Goal: Find specific page/section

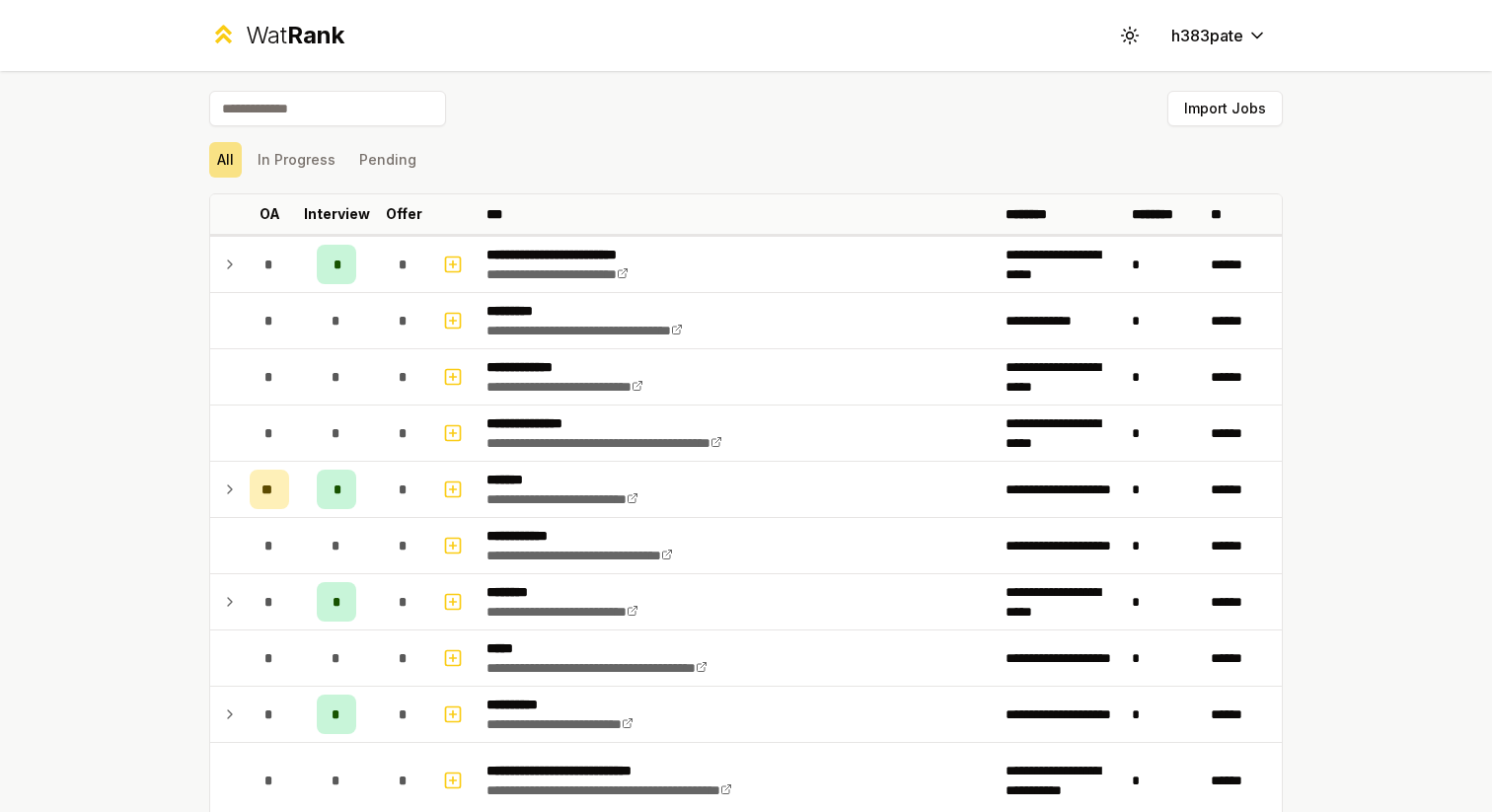
scroll to position [2517, 0]
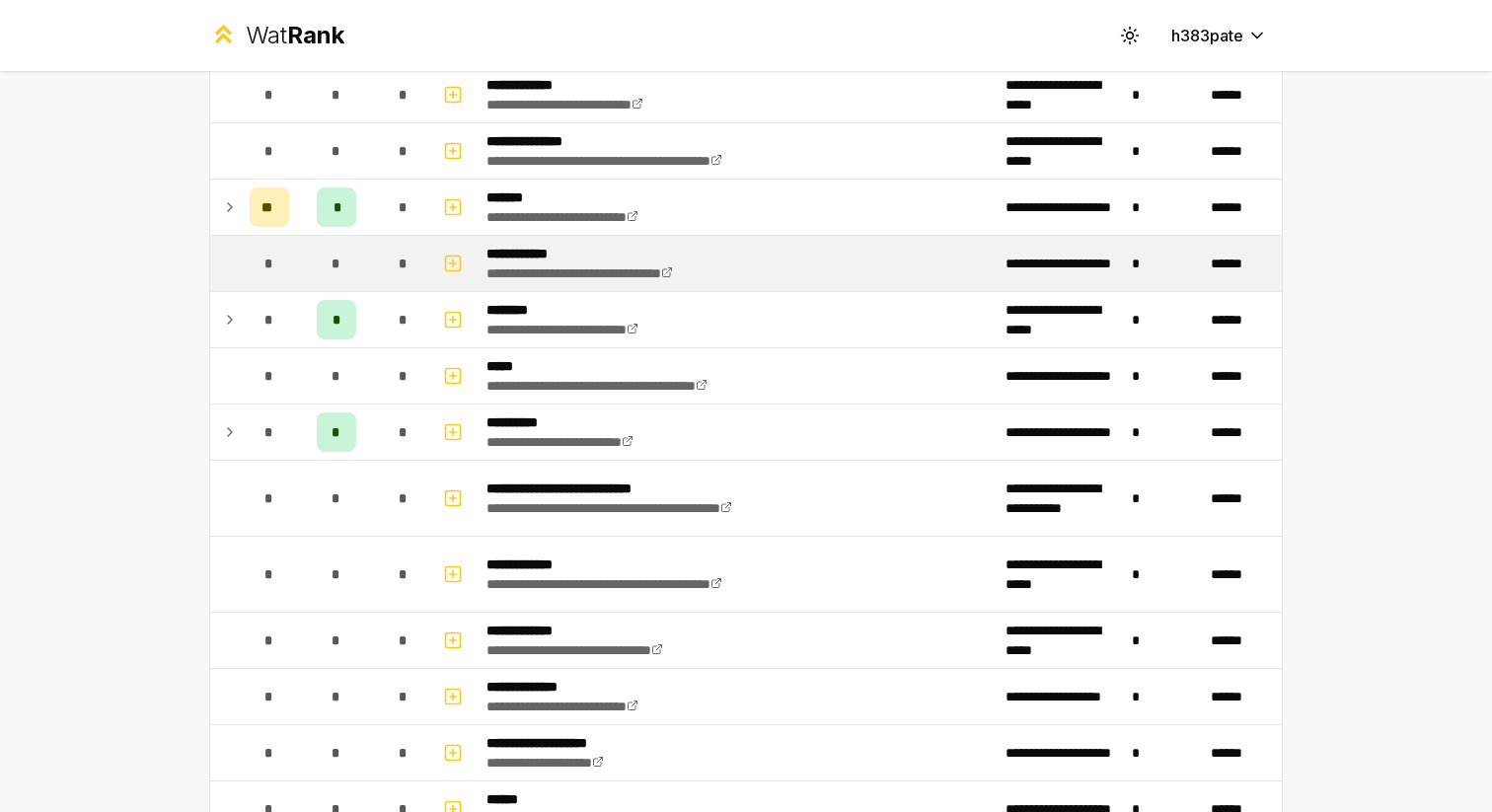
scroll to position [284, 0]
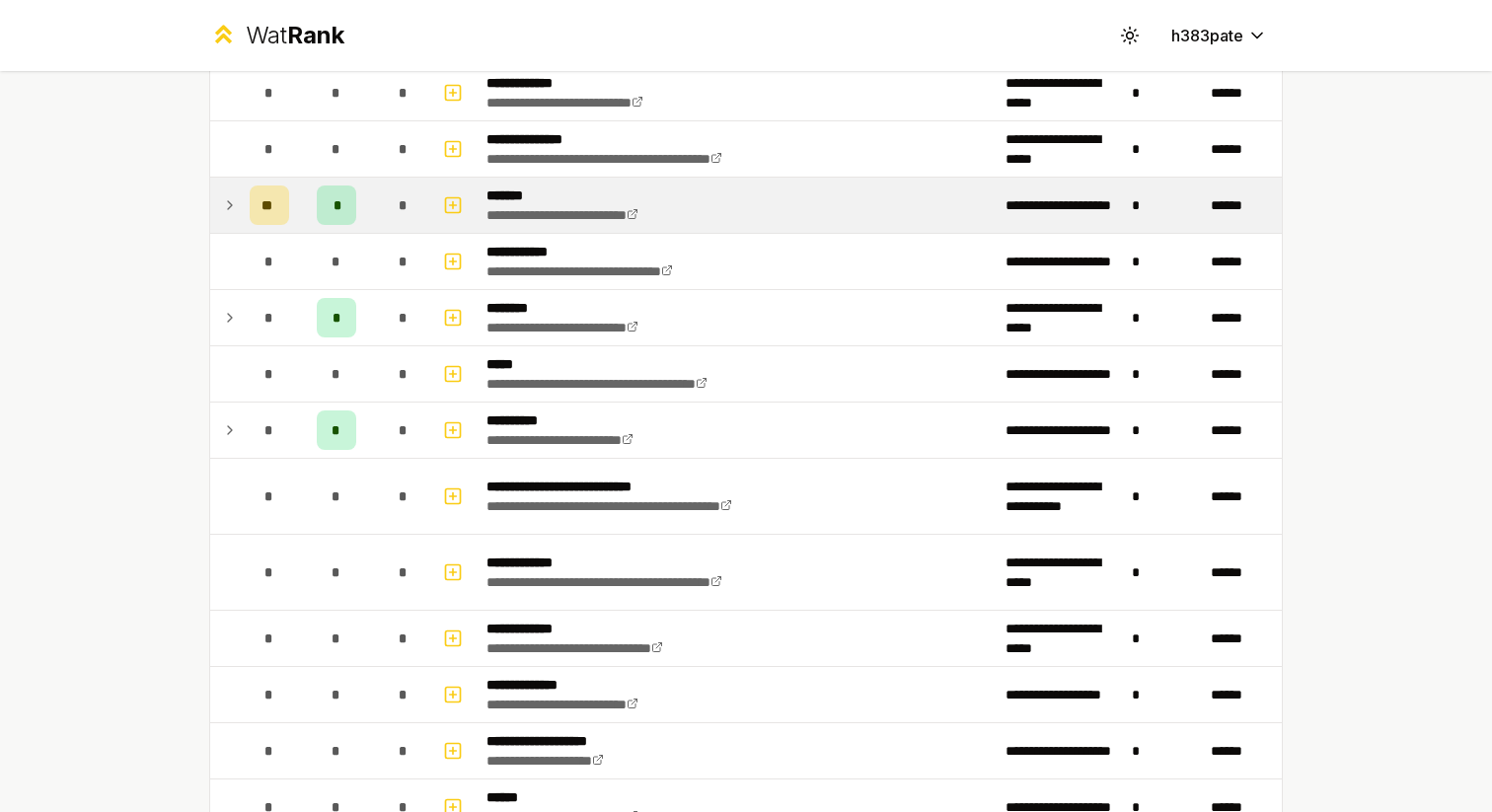
click at [227, 197] on icon at bounding box center [231, 205] width 16 height 24
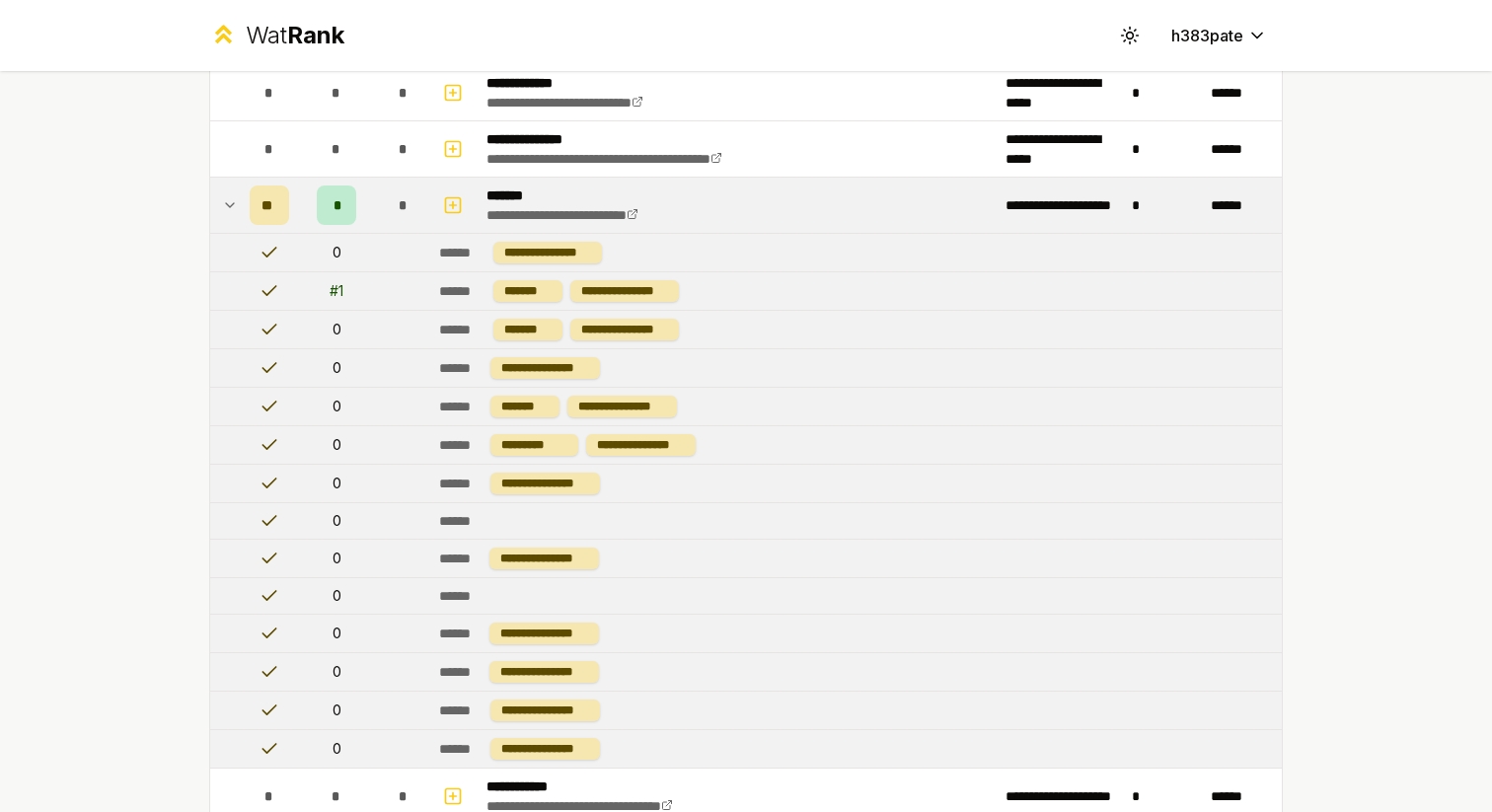
click at [232, 200] on icon at bounding box center [231, 205] width 16 height 24
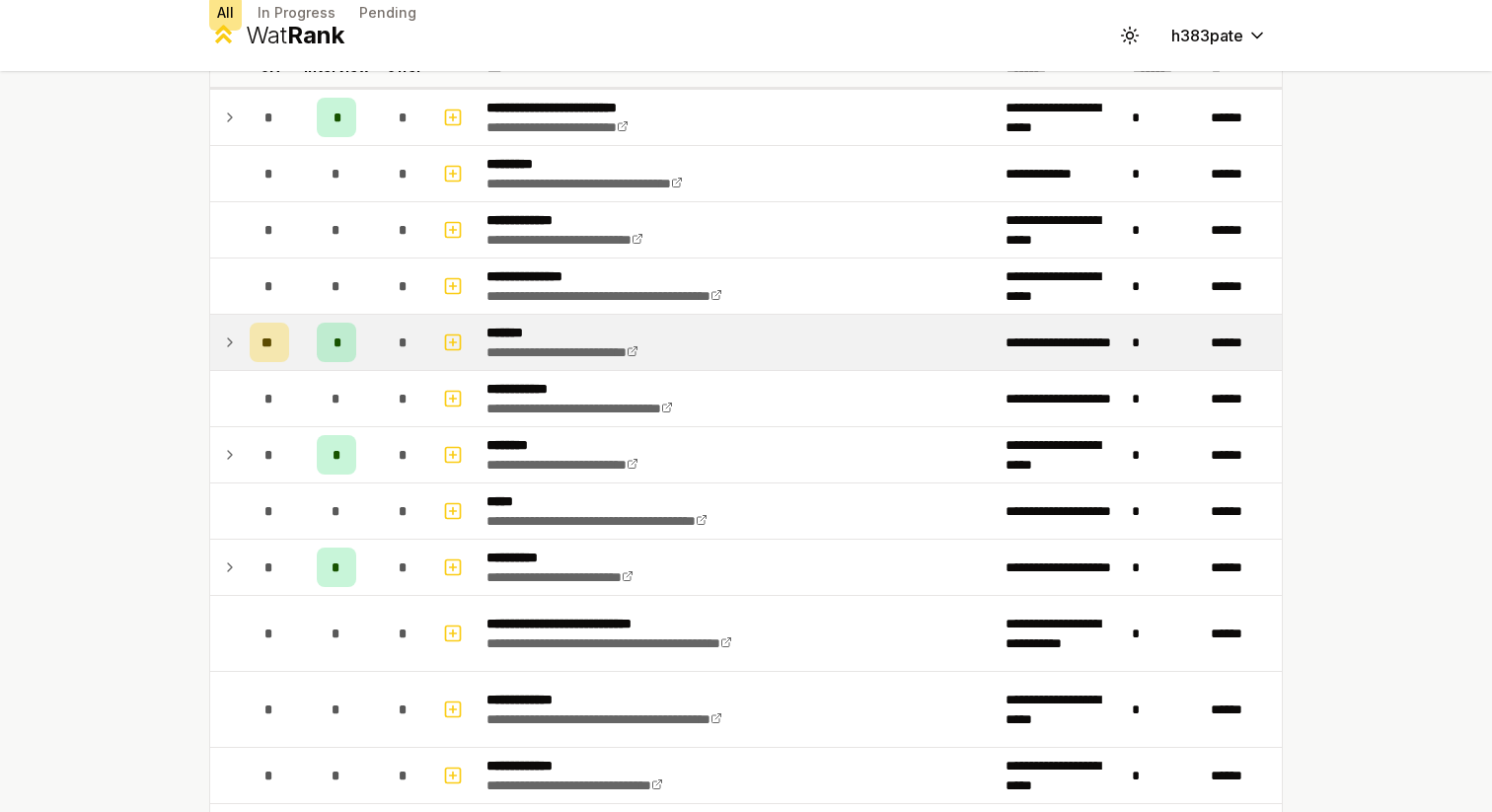
scroll to position [0, 0]
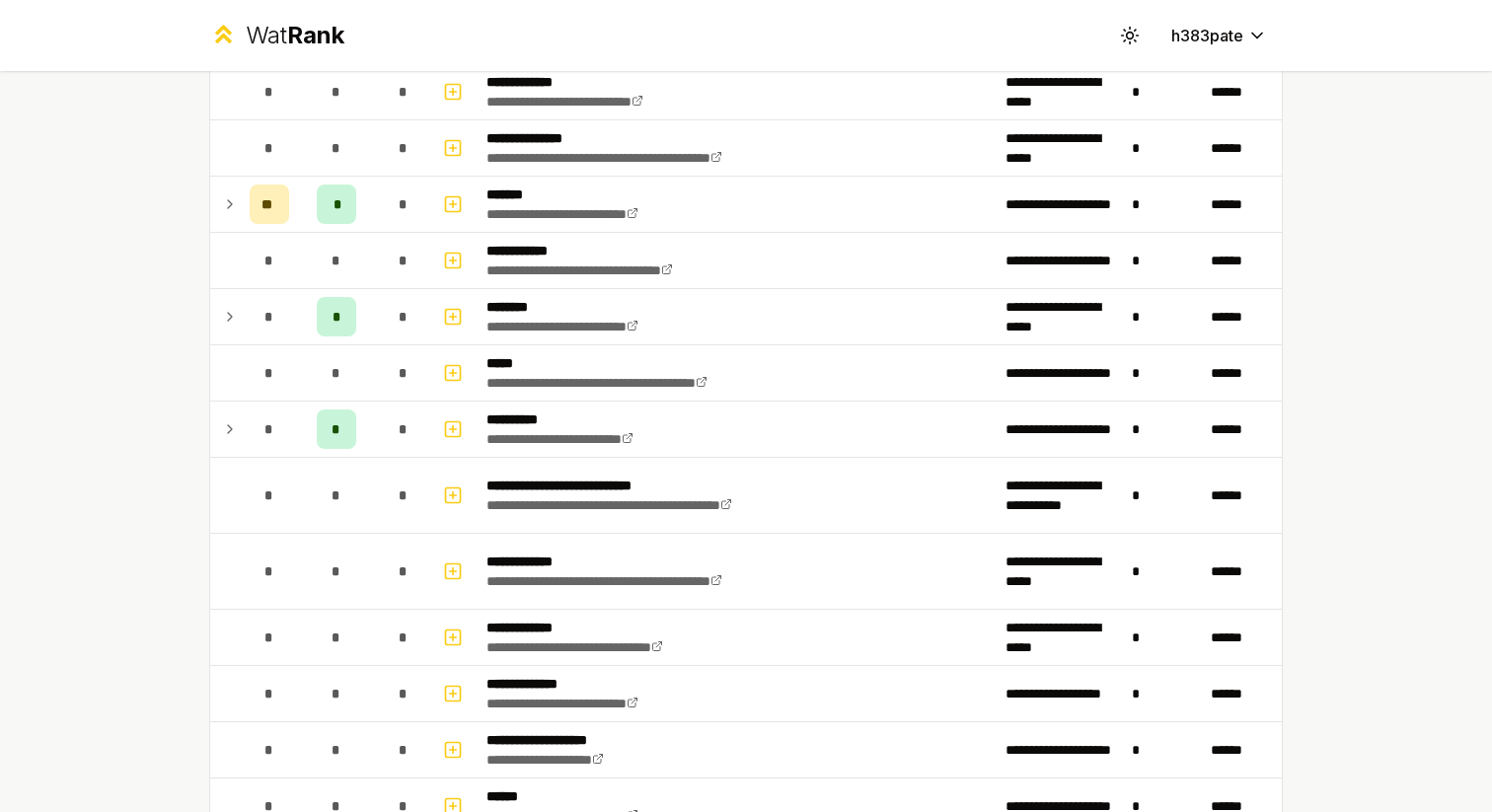
scroll to position [294, 0]
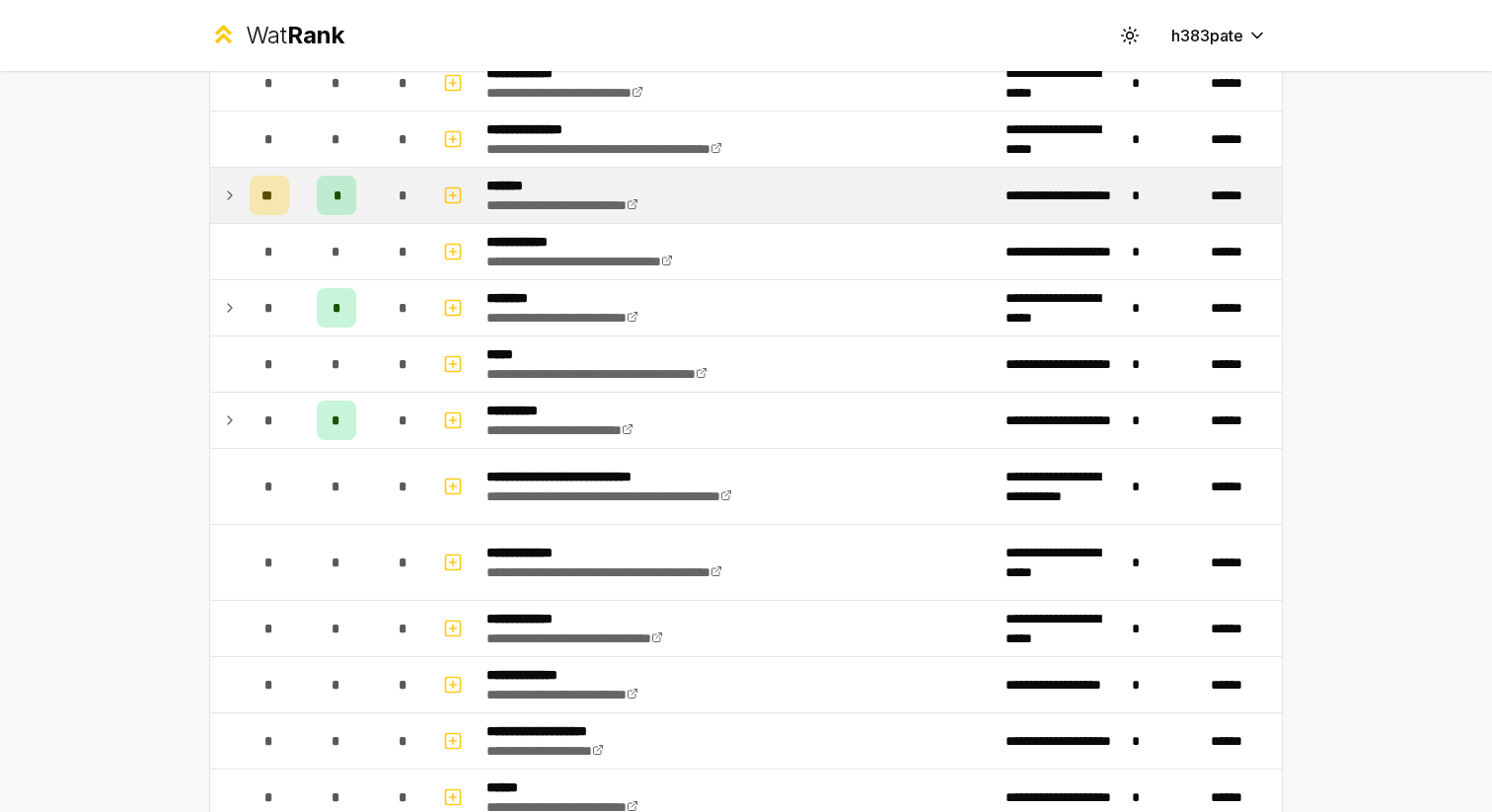
click at [235, 192] on icon at bounding box center [231, 196] width 16 height 24
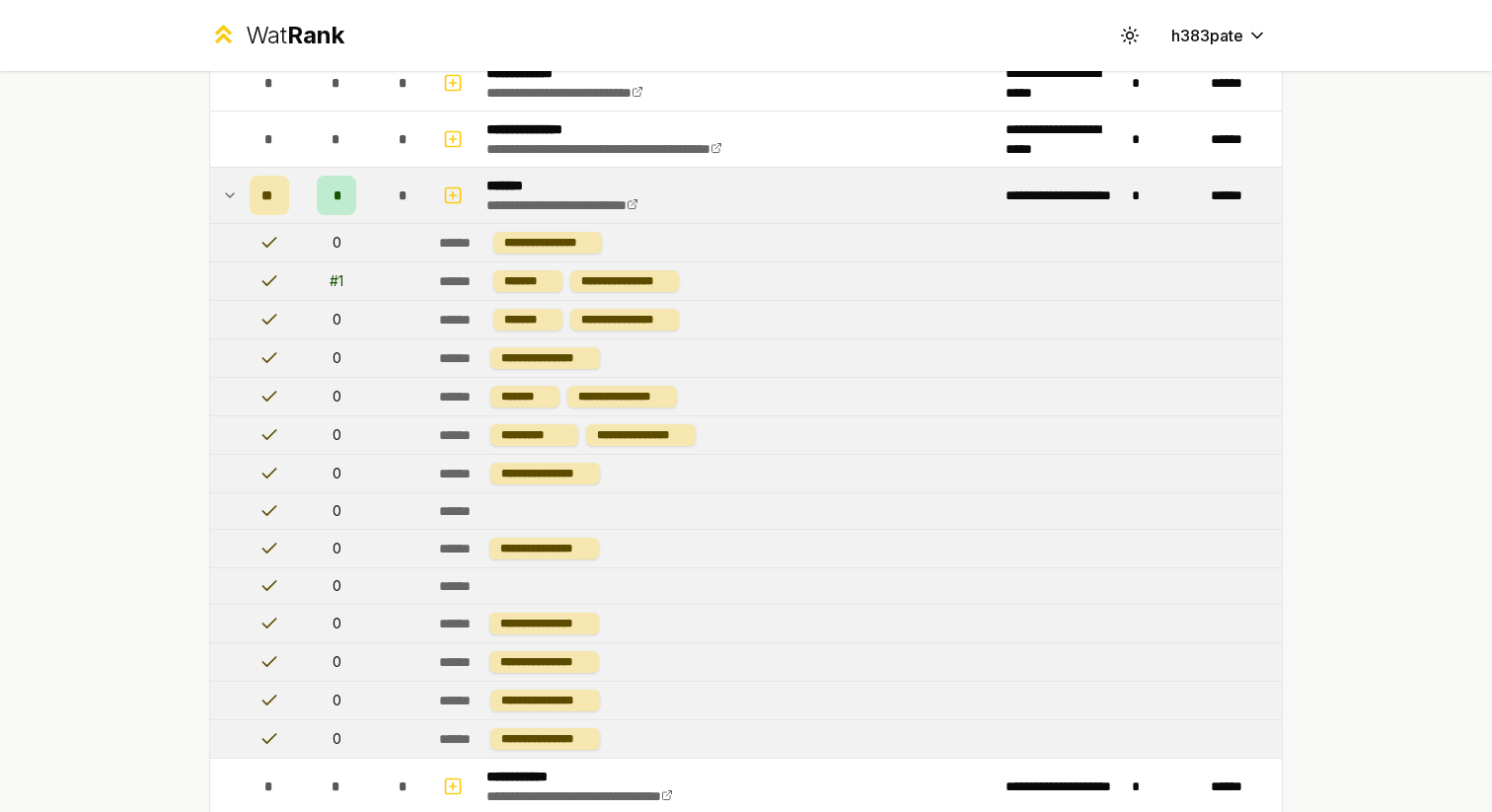
click at [235, 192] on icon at bounding box center [231, 196] width 16 height 24
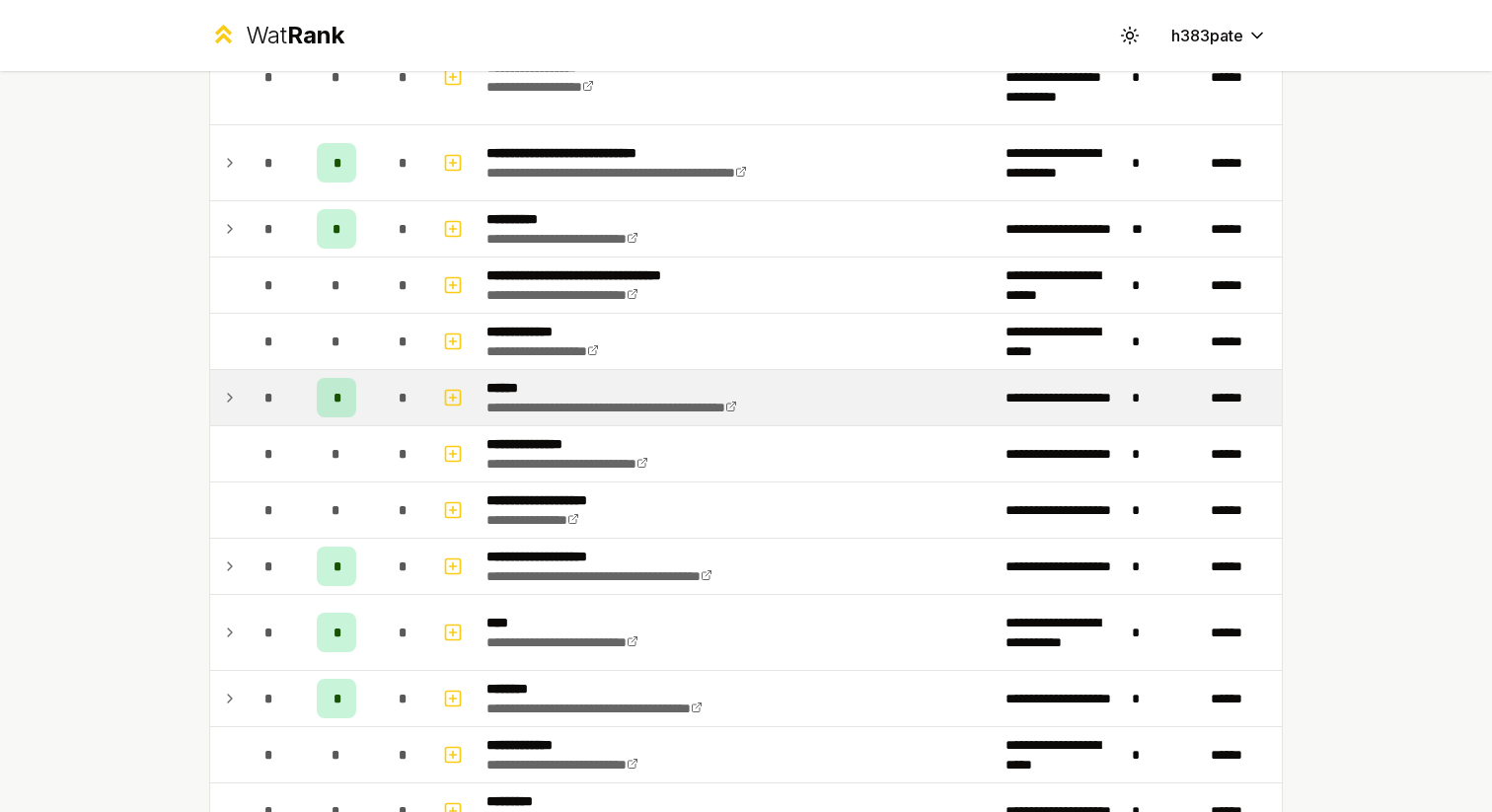
scroll to position [2250, 0]
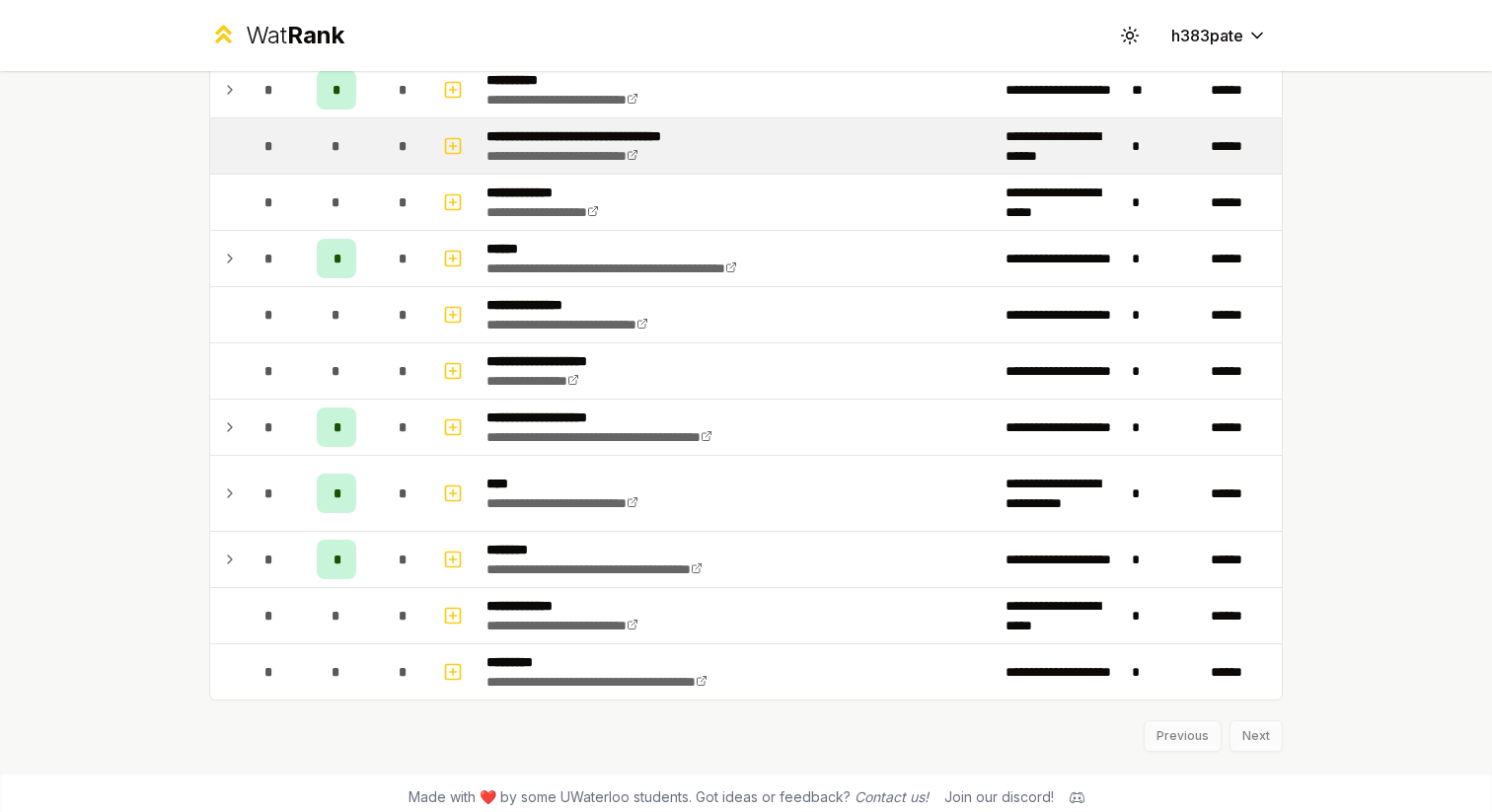
scroll to position [2517, 0]
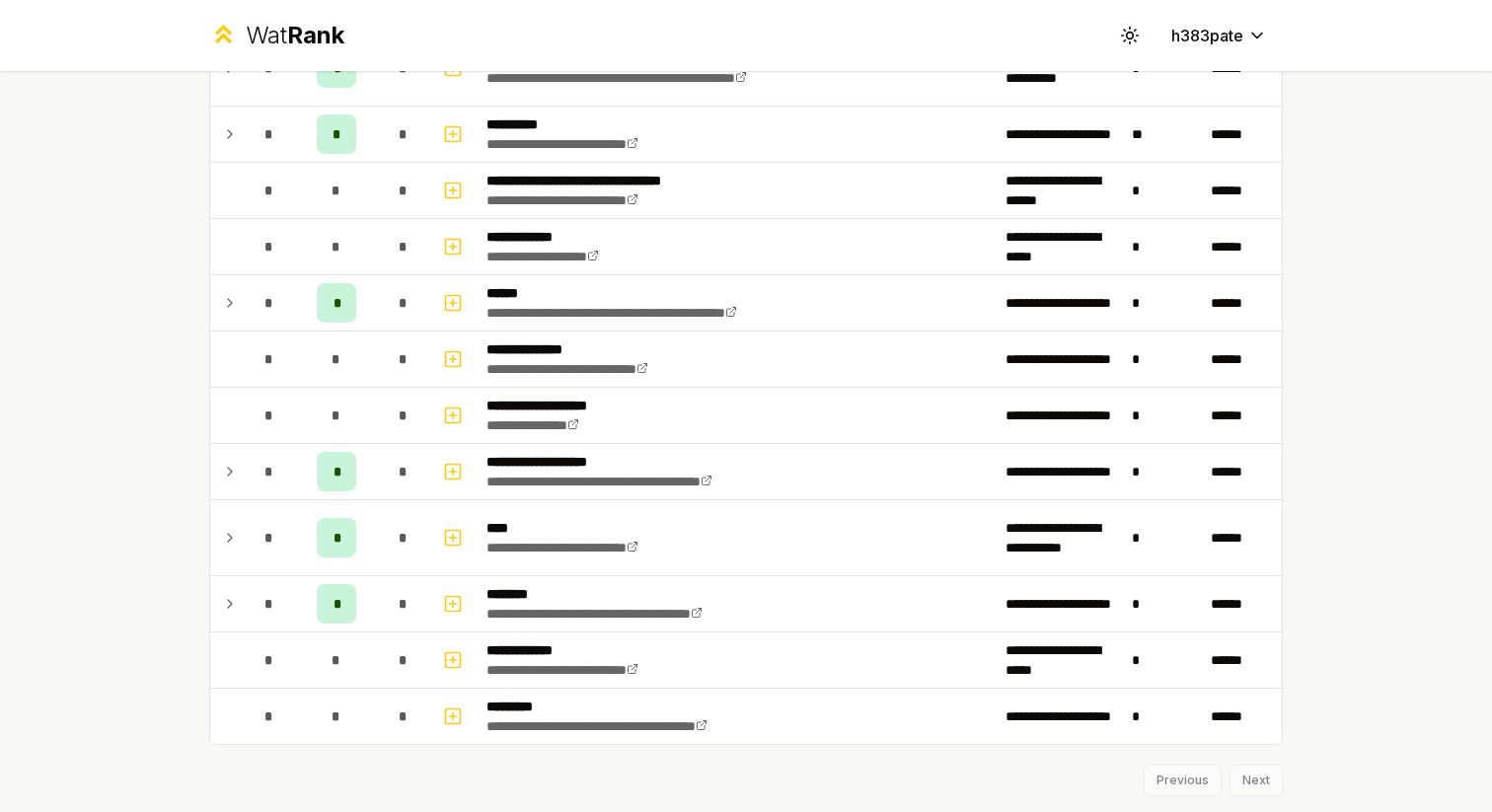
scroll to position [2517, 0]
